Goal: Information Seeking & Learning: Check status

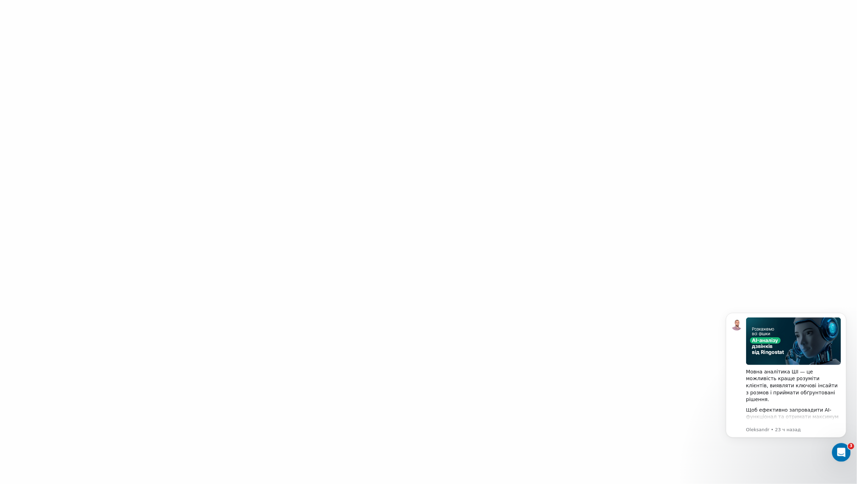
drag, startPoint x: 839, startPoint y: 450, endPoint x: 1652, endPoint y: 801, distance: 885.6
click at [839, 450] on icon "Открыть службу сообщений Intercom" at bounding box center [840, 452] width 12 height 12
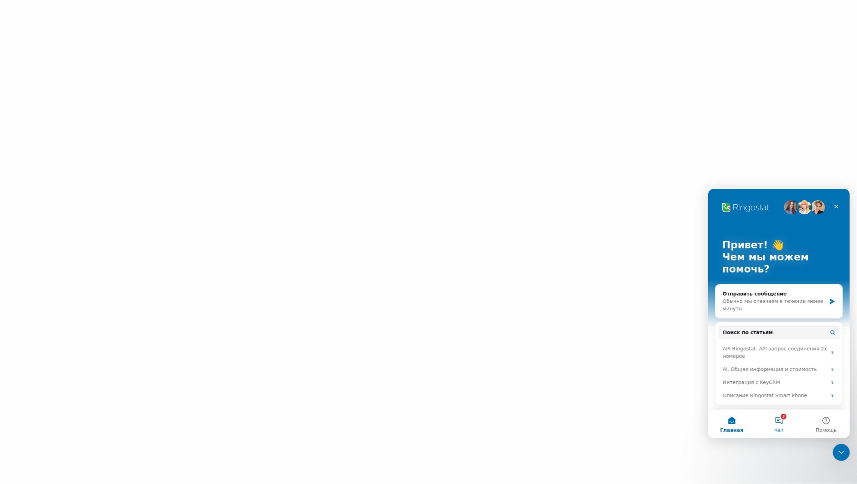
drag, startPoint x: 782, startPoint y: 417, endPoint x: 711, endPoint y: 198, distance: 230.1
click at [782, 417] on button "3 Чат" at bounding box center [778, 423] width 47 height 28
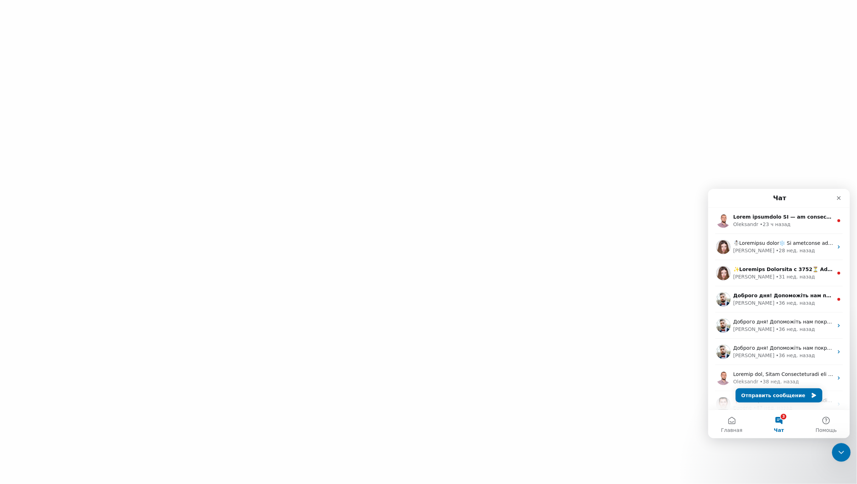
drag, startPoint x: 1597, startPoint y: 606, endPoint x: 837, endPoint y: 451, distance: 775.5
click at [837, 451] on icon "Закрыть службу сообщений Intercom" at bounding box center [840, 451] width 9 height 9
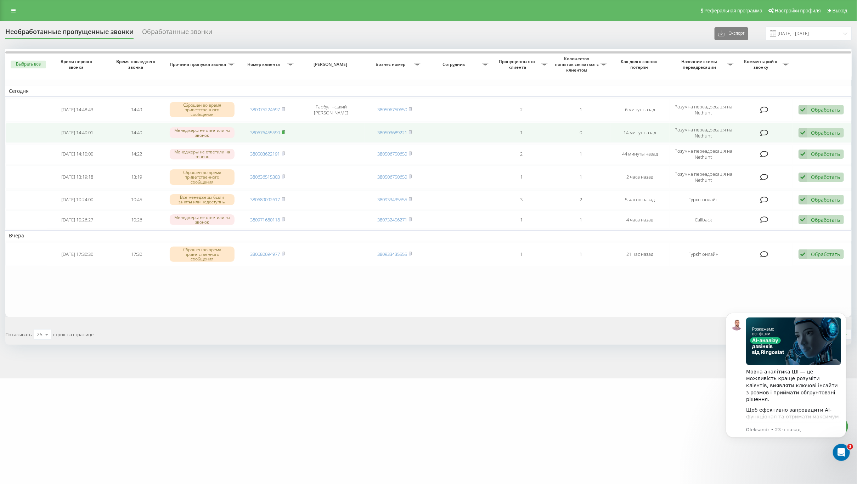
click at [284, 131] on rect at bounding box center [283, 132] width 2 height 3
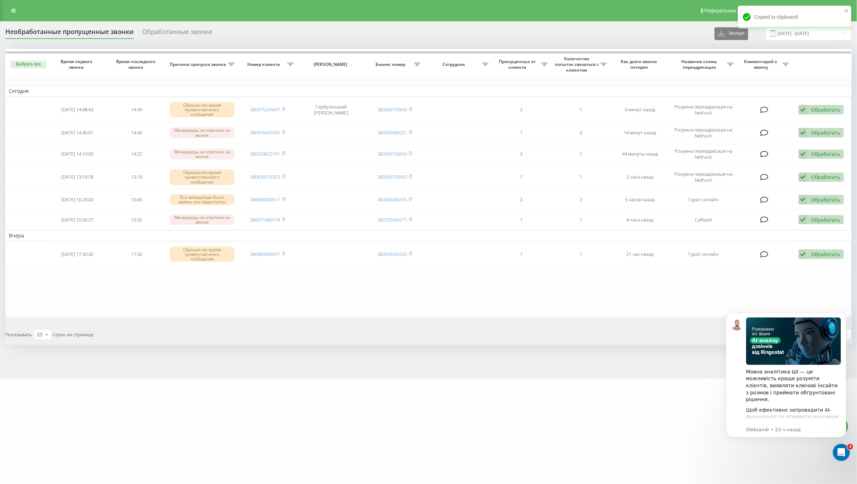
drag, startPoint x: 831, startPoint y: 77, endPoint x: 624, endPoint y: 73, distance: 207.2
click at [831, 77] on th at bounding box center [821, 64] width 59 height 31
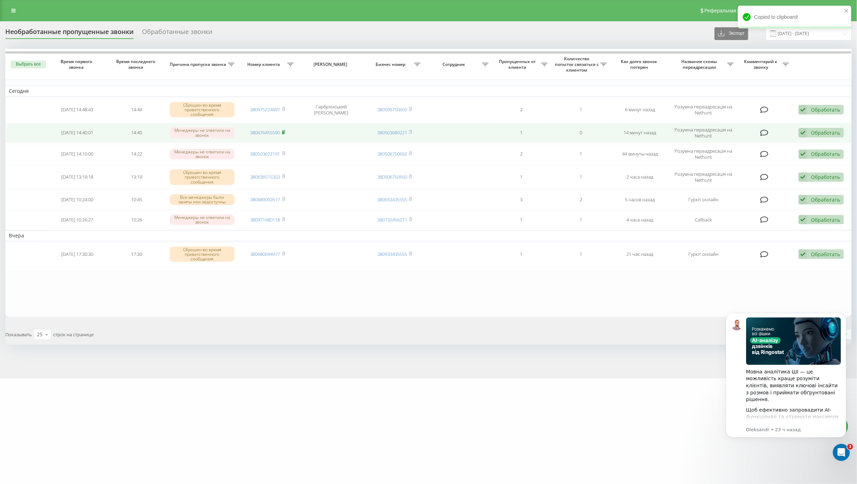
click at [283, 130] on icon at bounding box center [283, 132] width 3 height 4
